Goal: Find specific page/section: Find specific page/section

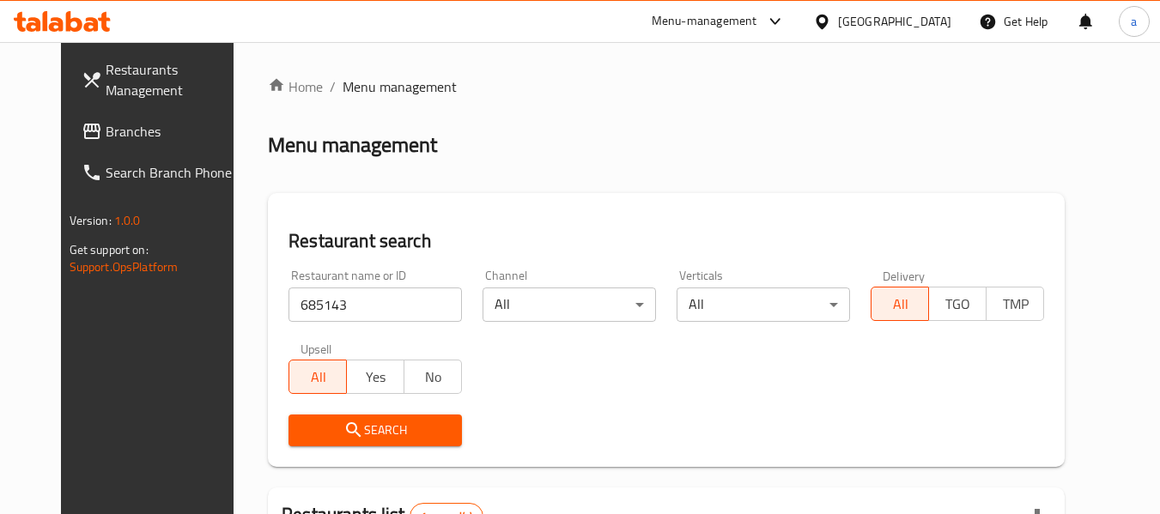
scroll to position [230, 0]
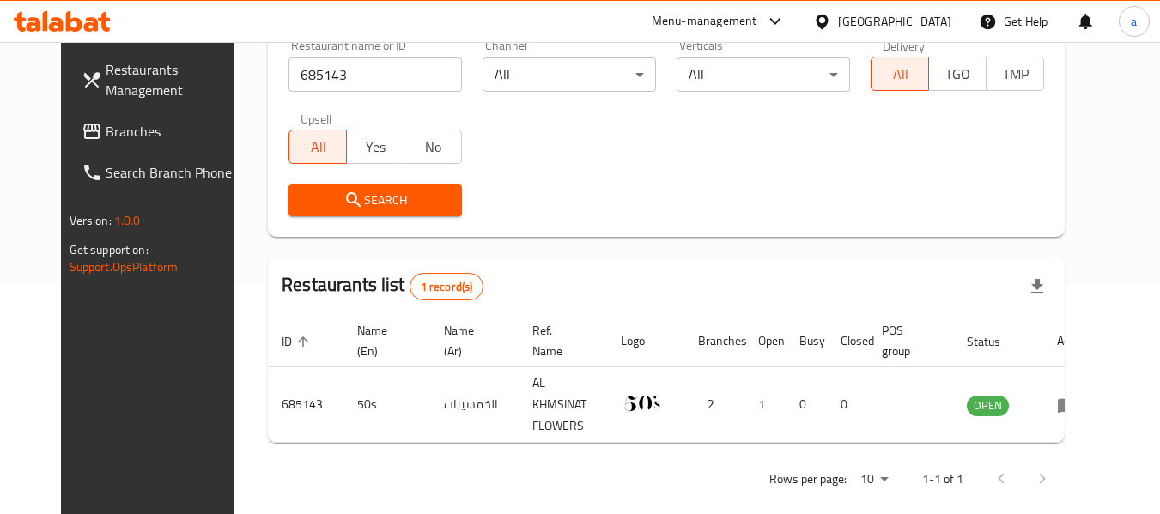
click at [852, 26] on div "United Arab Emirates" at bounding box center [894, 21] width 113 height 19
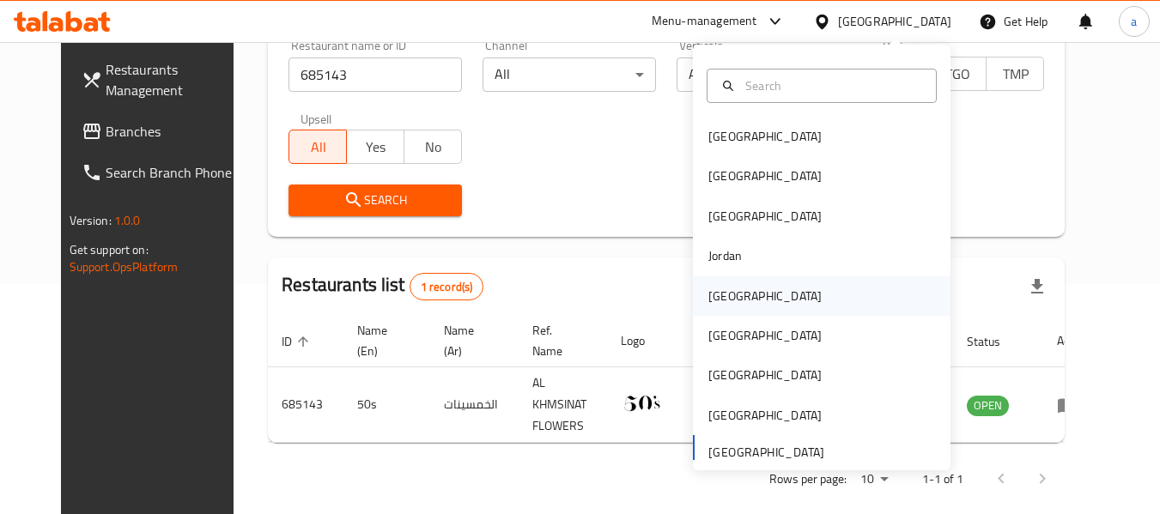
click at [756, 298] on div "[GEOGRAPHIC_DATA]" at bounding box center [822, 295] width 258 height 39
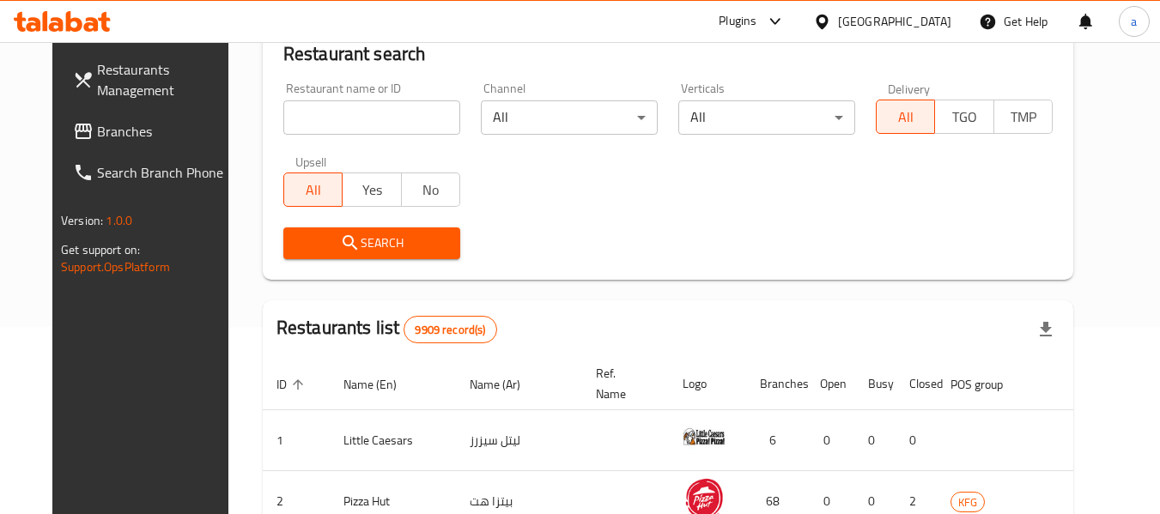
scroll to position [230, 0]
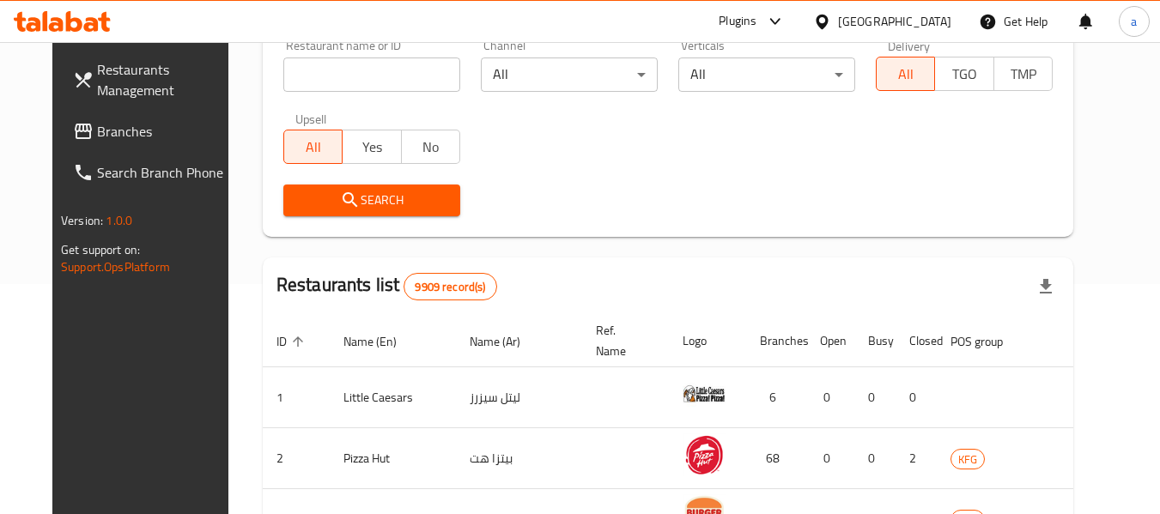
click at [101, 136] on span "Branches" at bounding box center [165, 131] width 136 height 21
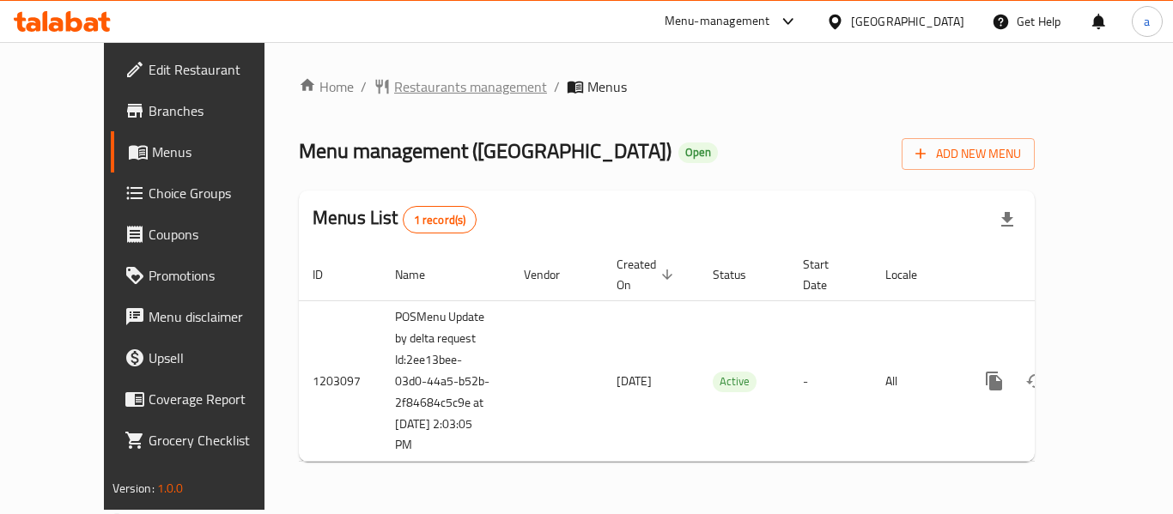
click at [414, 92] on span "Restaurants management" at bounding box center [470, 86] width 153 height 21
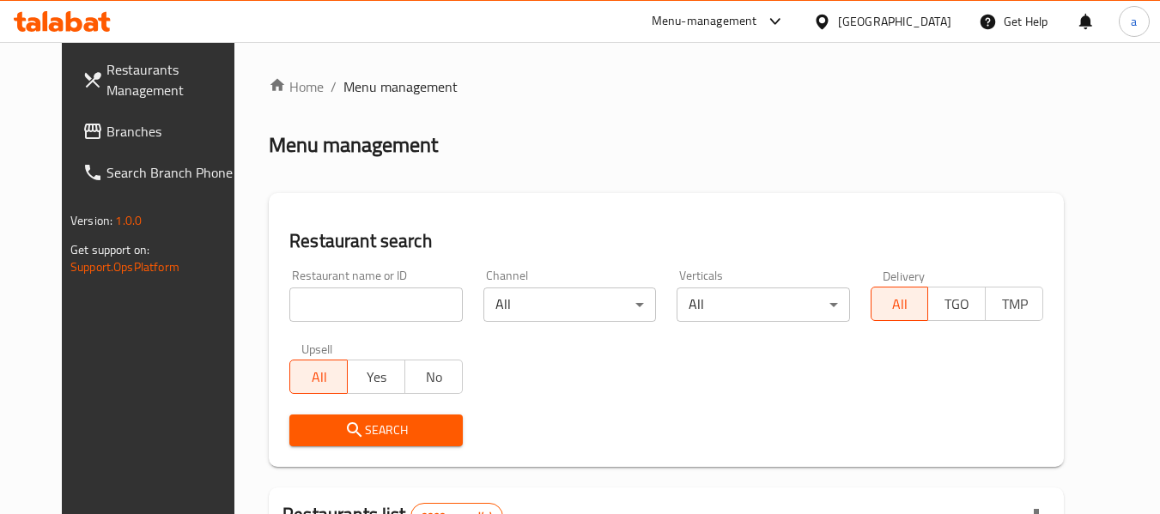
click at [369, 303] on input "search" at bounding box center [375, 305] width 173 height 34
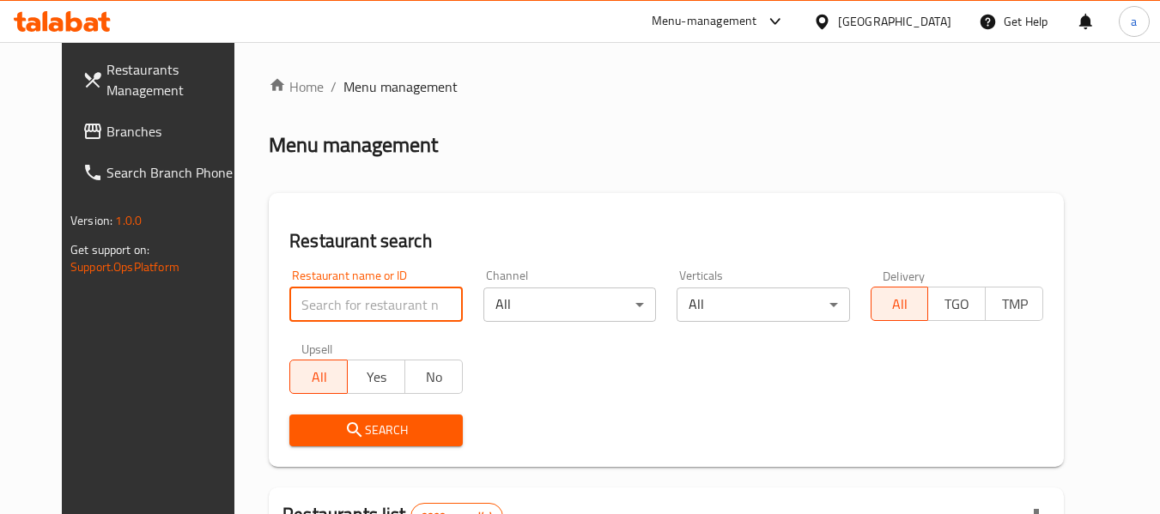
paste input "669488"
type input "669488"
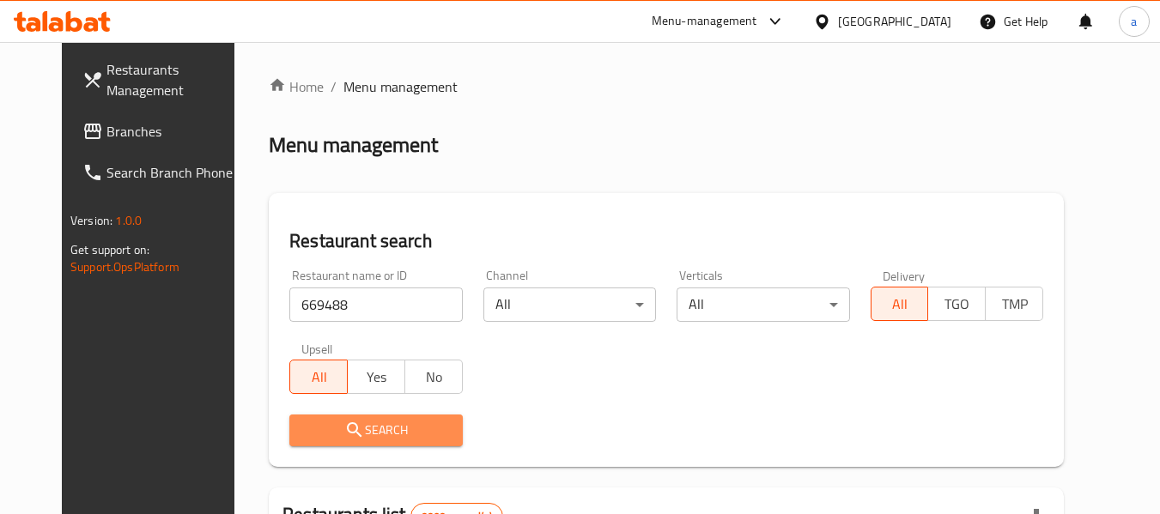
click at [385, 430] on span "Search" at bounding box center [375, 430] width 145 height 21
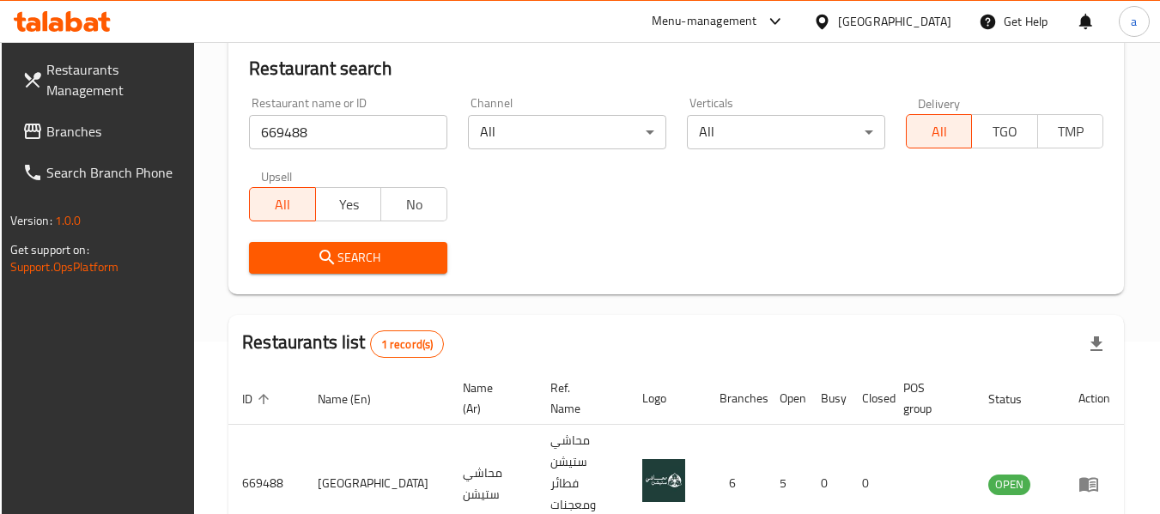
scroll to position [252, 0]
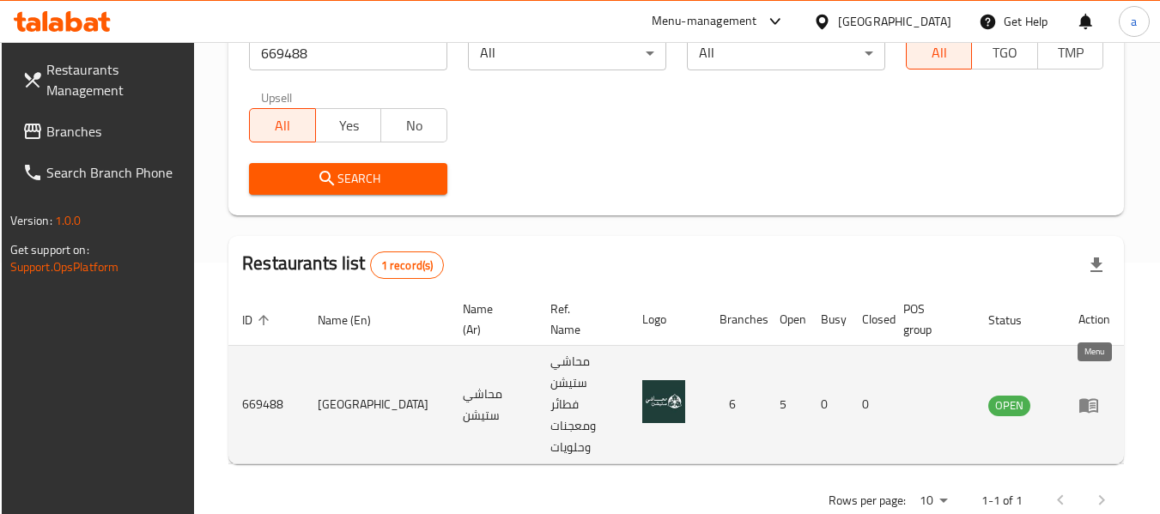
click at [1094, 403] on icon "enhanced table" at bounding box center [1093, 406] width 6 height 7
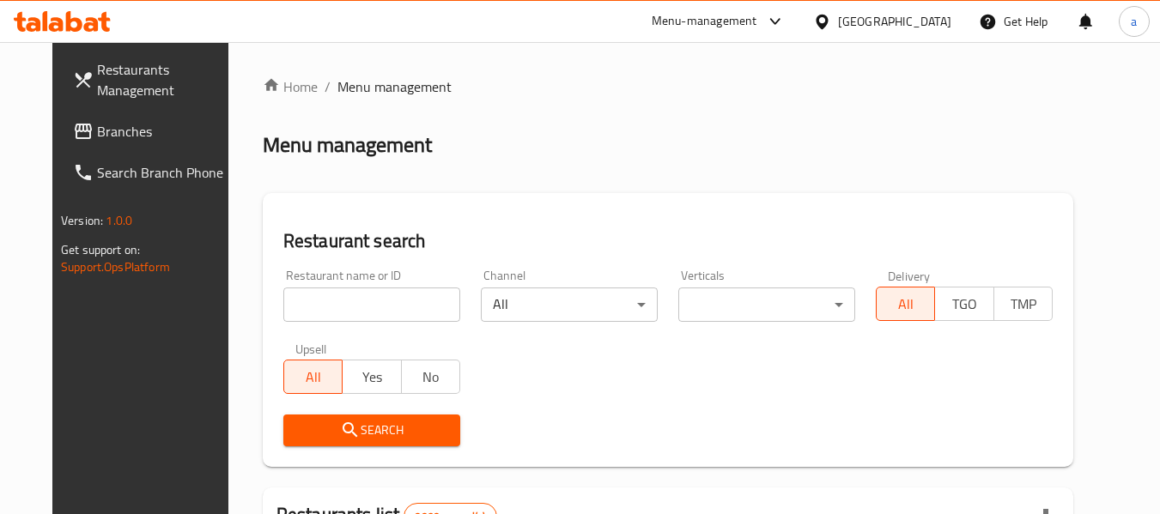
scroll to position [252, 0]
